Goal: Entertainment & Leisure: Browse casually

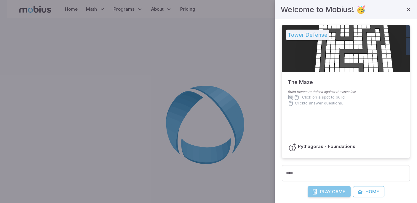
click at [320, 193] on span "Play" at bounding box center [325, 192] width 11 height 7
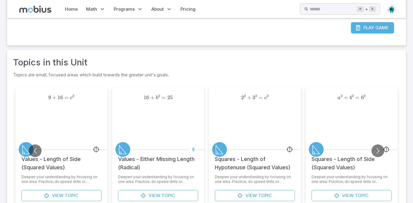
scroll to position [302, 0]
click at [149, 194] on span "View" at bounding box center [155, 196] width 12 height 7
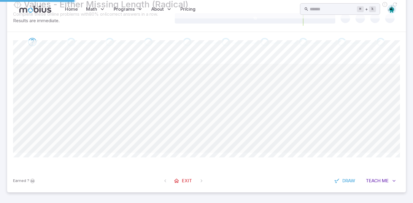
scroll to position [0, 0]
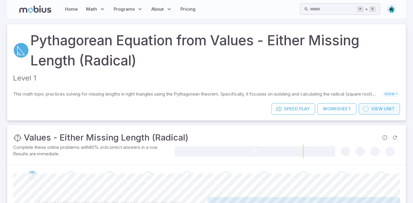
click at [370, 112] on link "View Unit" at bounding box center [378, 108] width 41 height 11
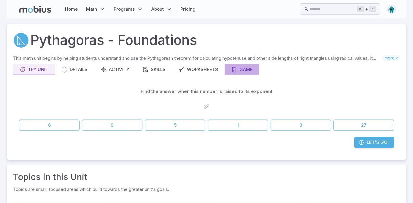
click at [235, 69] on icon "button" at bounding box center [234, 70] width 6 height 6
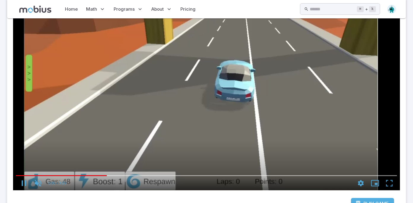
scroll to position [126, 0]
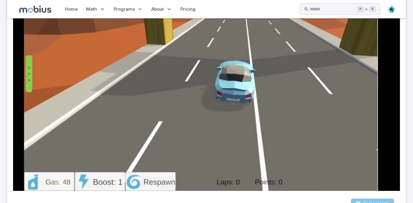
click at [387, 201] on span "Game" at bounding box center [381, 204] width 13 height 7
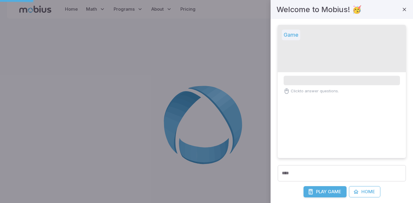
scroll to position [0, 0]
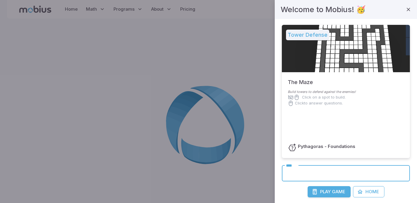
click at [338, 174] on input "****" at bounding box center [346, 173] width 128 height 16
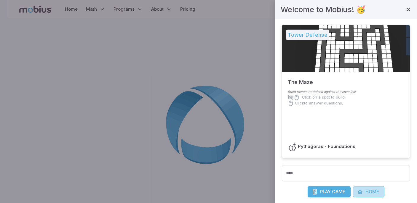
click at [365, 193] on link "Home" at bounding box center [368, 191] width 31 height 11
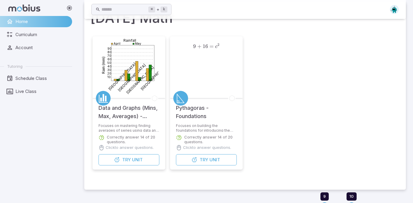
scroll to position [22, 0]
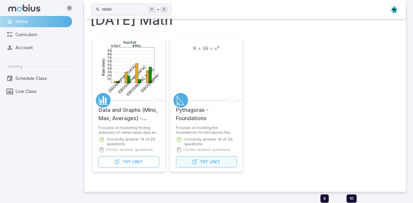
click at [215, 165] on span "Unit" at bounding box center [214, 162] width 11 height 7
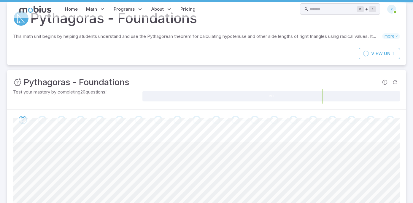
scroll to position [0, 0]
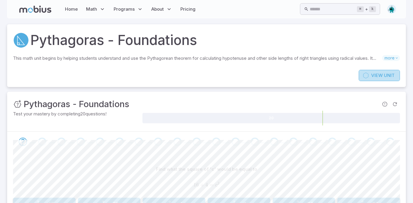
click at [391, 74] on span "Unit" at bounding box center [389, 75] width 11 height 7
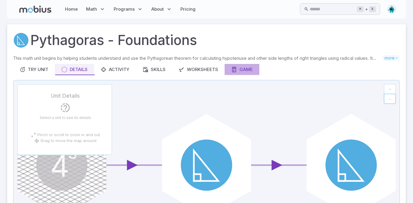
click at [238, 70] on div "Game" at bounding box center [242, 69] width 22 height 7
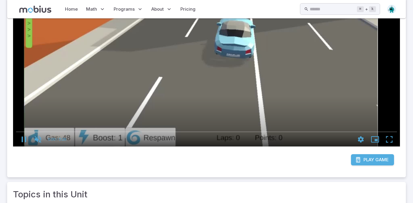
scroll to position [170, 0]
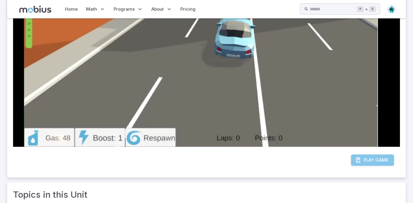
click at [386, 157] on span "Game" at bounding box center [381, 160] width 13 height 7
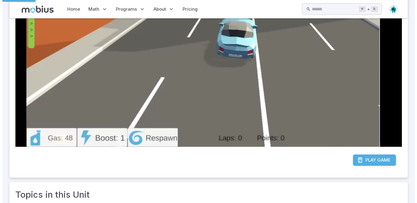
scroll to position [0, 0]
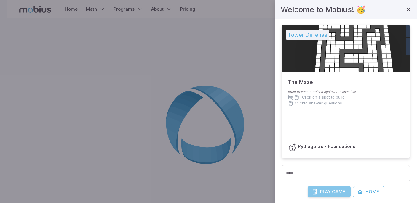
click at [334, 194] on span "Game" at bounding box center [338, 192] width 13 height 7
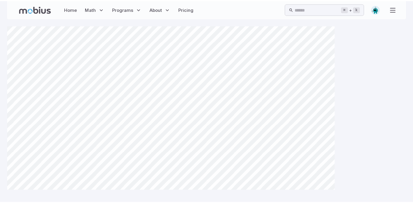
scroll to position [170, 0]
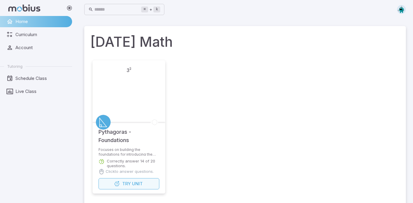
click at [117, 182] on icon "button" at bounding box center [117, 184] width 6 height 6
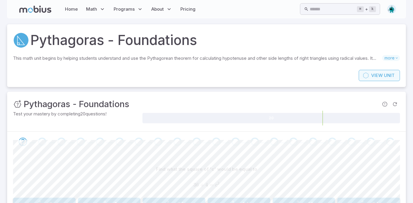
click at [380, 74] on span "View" at bounding box center [377, 75] width 12 height 7
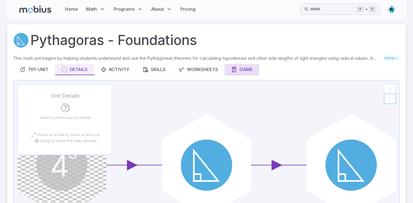
click at [241, 71] on div "Game" at bounding box center [242, 69] width 22 height 7
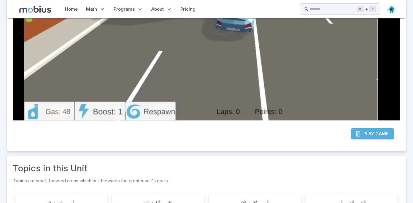
scroll to position [197, 0]
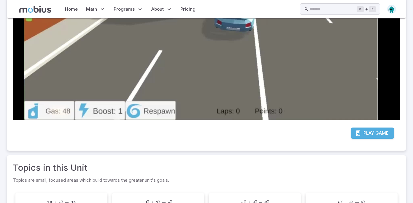
click at [383, 130] on span "Game" at bounding box center [381, 133] width 13 height 7
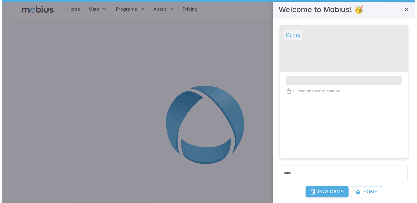
scroll to position [0, 0]
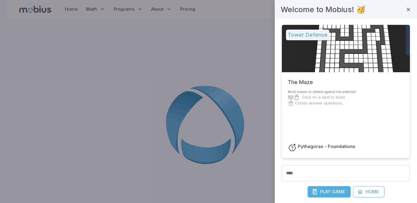
click at [340, 145] on h6 "Pythagoras - Foundations" at bounding box center [327, 146] width 58 height 7
click at [319, 95] on p "Click on a spot to build." at bounding box center [324, 98] width 44 height 6
click at [310, 34] on h5 "Tower Defense" at bounding box center [307, 35] width 43 height 11
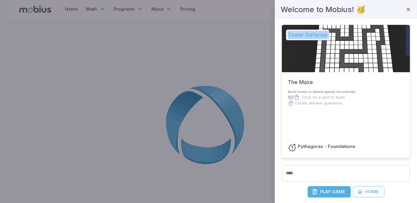
click at [309, 34] on h5 "Tower Defense" at bounding box center [307, 35] width 43 height 11
click at [313, 37] on h5 "Tower Defense" at bounding box center [307, 35] width 43 height 11
drag, startPoint x: 313, startPoint y: 37, endPoint x: 310, endPoint y: 37, distance: 3.6
click at [310, 37] on h5 "Tower Defense" at bounding box center [307, 35] width 43 height 11
click at [406, 10] on icon "button" at bounding box center [408, 10] width 6 height 6
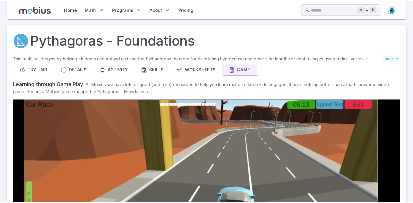
scroll to position [197, 0]
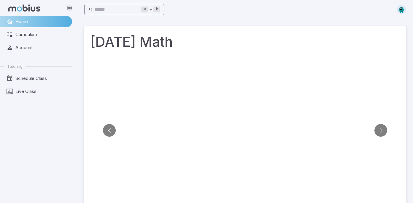
click at [109, 10] on input "text" at bounding box center [117, 10] width 47 height 12
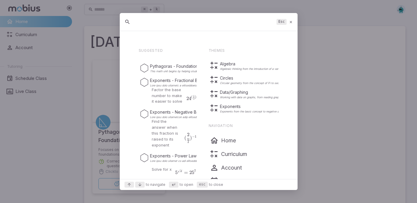
click at [289, 23] on icon at bounding box center [291, 22] width 4 height 4
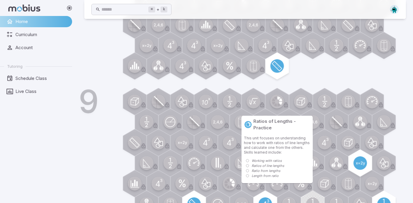
scroll to position [360, 0]
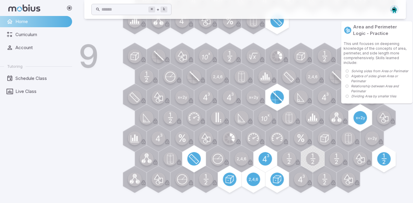
click at [381, 76] on p "Algebra of sides given Area or Perimeter" at bounding box center [380, 79] width 59 height 10
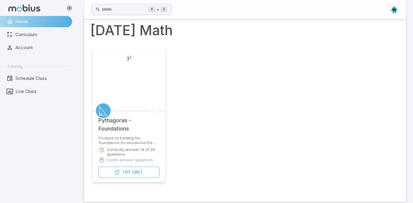
scroll to position [11, 0]
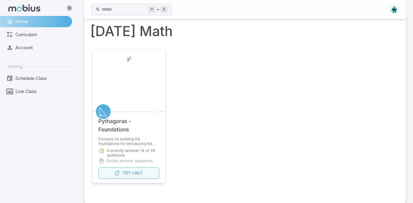
click at [150, 172] on button "Try Unit" at bounding box center [128, 173] width 61 height 11
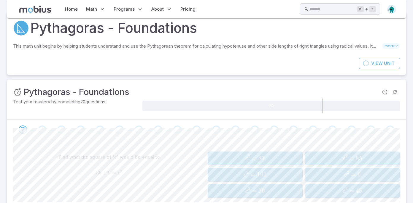
scroll to position [13, 0]
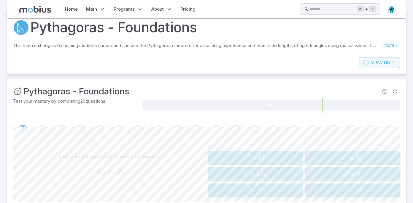
click at [391, 63] on span "Unit" at bounding box center [389, 63] width 11 height 7
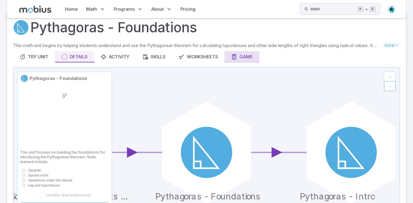
click at [247, 59] on div "Game" at bounding box center [242, 57] width 22 height 7
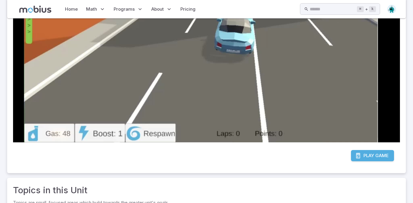
scroll to position [178, 0]
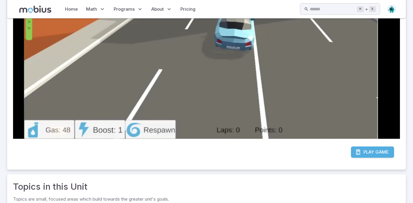
click at [379, 147] on link "Play Game" at bounding box center [372, 152] width 43 height 11
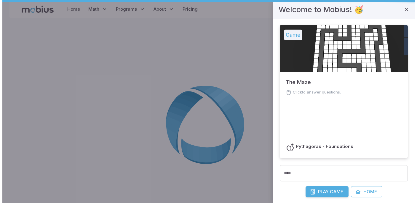
scroll to position [0, 0]
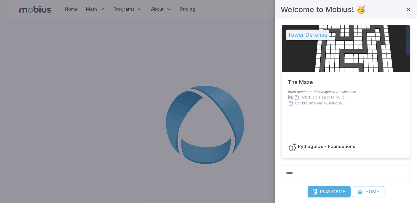
click at [359, 20] on div "Tower Defense The Maze Build towers to defend against the enemies! Click on a s…" at bounding box center [346, 193] width 142 height 348
click at [357, 32] on div at bounding box center [346, 48] width 128 height 47
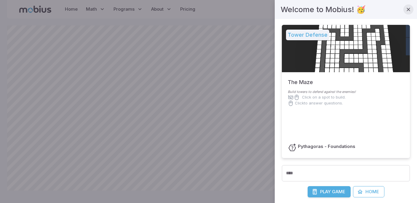
click at [405, 12] on icon "button" at bounding box center [408, 10] width 6 height 6
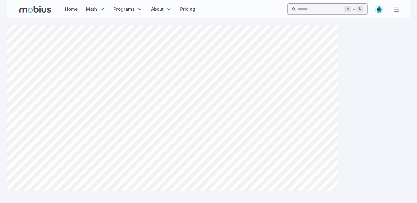
click at [317, 9] on input "text" at bounding box center [320, 9] width 47 height 12
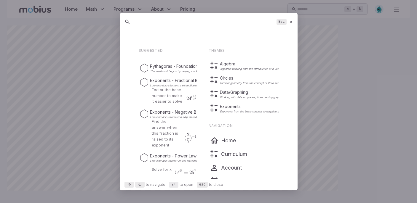
click at [215, 20] on input "text" at bounding box center [204, 22] width 140 height 11
click at [292, 23] on icon at bounding box center [291, 22] width 4 height 4
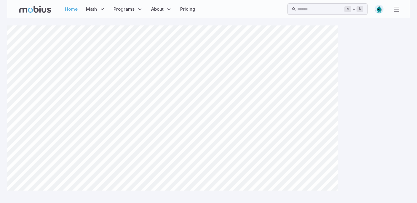
click at [67, 6] on link "Home" at bounding box center [71, 9] width 16 height 14
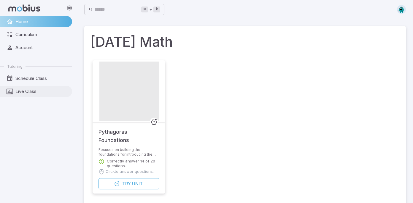
click at [41, 91] on span "Live Class" at bounding box center [41, 91] width 52 height 7
